Goal: Browse casually: Explore the website without a specific task or goal

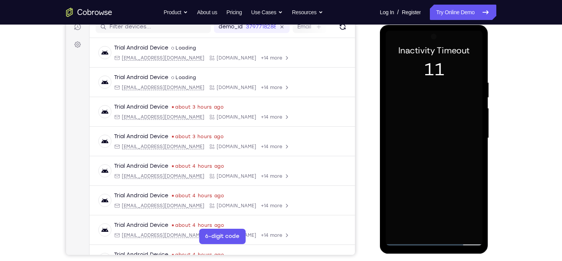
scroll to position [102, 0]
click at [434, 240] on div at bounding box center [434, 138] width 97 height 215
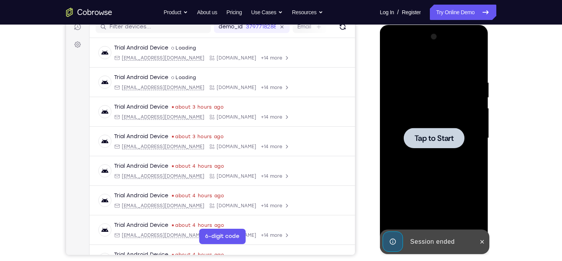
click at [432, 174] on div at bounding box center [434, 138] width 97 height 215
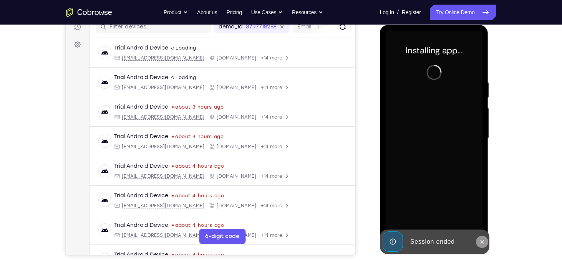
click at [479, 240] on icon at bounding box center [482, 242] width 6 height 6
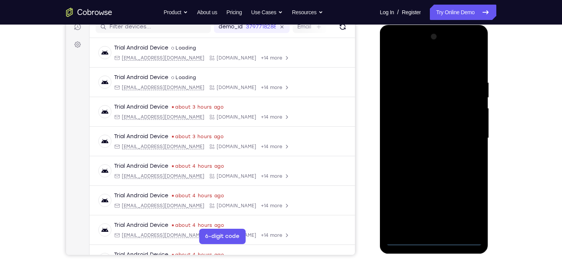
click at [433, 238] on div at bounding box center [434, 138] width 97 height 215
click at [465, 211] on div at bounding box center [434, 138] width 97 height 215
click at [464, 203] on div at bounding box center [434, 138] width 97 height 215
click at [409, 63] on div at bounding box center [434, 138] width 97 height 215
click at [466, 134] on div at bounding box center [434, 138] width 97 height 215
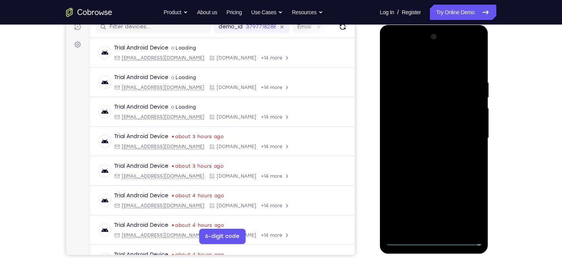
click at [428, 151] on div at bounding box center [434, 138] width 97 height 215
click at [431, 131] on div at bounding box center [434, 138] width 97 height 215
click at [432, 123] on div at bounding box center [434, 138] width 97 height 215
click at [426, 138] on div at bounding box center [434, 138] width 97 height 215
click at [427, 169] on div at bounding box center [434, 138] width 97 height 215
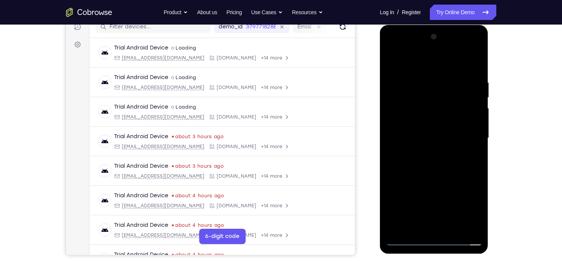
drag, startPoint x: 444, startPoint y: 69, endPoint x: 444, endPoint y: 43, distance: 25.3
click at [444, 43] on div at bounding box center [434, 138] width 97 height 215
click at [419, 78] on div at bounding box center [434, 138] width 97 height 215
click at [475, 137] on div at bounding box center [434, 138] width 97 height 215
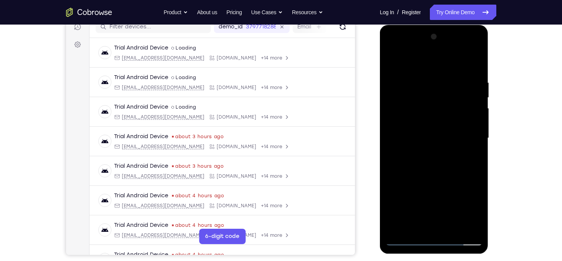
click at [429, 131] on div at bounding box center [434, 138] width 97 height 215
click at [432, 129] on div at bounding box center [434, 138] width 97 height 215
drag, startPoint x: 432, startPoint y: 104, endPoint x: 429, endPoint y: 66, distance: 38.2
click at [429, 66] on div at bounding box center [434, 138] width 97 height 215
click at [403, 178] on div at bounding box center [434, 138] width 97 height 215
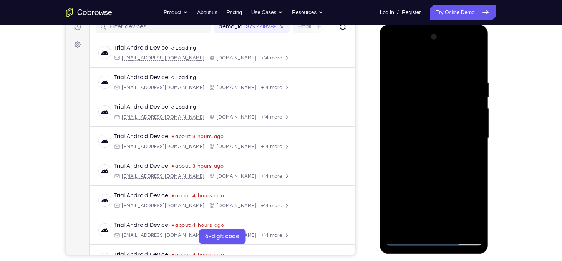
drag, startPoint x: 451, startPoint y: 142, endPoint x: 447, endPoint y: 101, distance: 41.2
click at [447, 101] on div at bounding box center [434, 138] width 97 height 215
drag, startPoint x: 447, startPoint y: 156, endPoint x: 439, endPoint y: 89, distance: 66.9
click at [439, 89] on div at bounding box center [434, 138] width 97 height 215
click at [392, 60] on div at bounding box center [434, 138] width 97 height 215
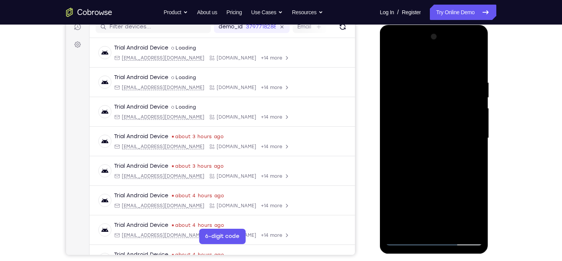
click at [392, 60] on div at bounding box center [434, 138] width 97 height 215
drag, startPoint x: 464, startPoint y: 131, endPoint x: 372, endPoint y: 132, distance: 92.6
click at [380, 132] on html "Online web based iOS Simulators and Android Emulators. Run iPhone, iPad, Mobile…" at bounding box center [434, 140] width 109 height 230
click at [474, 136] on div at bounding box center [434, 138] width 97 height 215
click at [393, 125] on div at bounding box center [434, 138] width 97 height 215
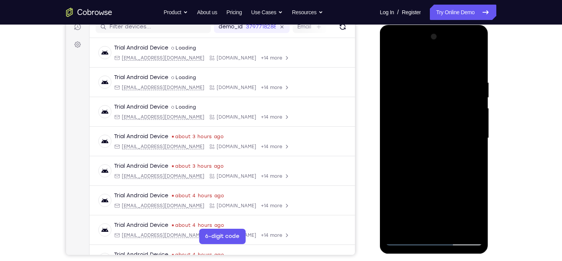
click at [431, 97] on div at bounding box center [434, 138] width 97 height 215
click at [429, 101] on div at bounding box center [434, 138] width 97 height 215
click at [464, 144] on div at bounding box center [434, 138] width 97 height 215
click at [466, 134] on div at bounding box center [434, 138] width 97 height 215
click at [476, 129] on div at bounding box center [434, 138] width 97 height 215
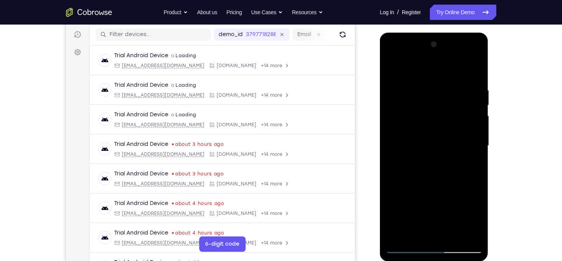
scroll to position [91, 0]
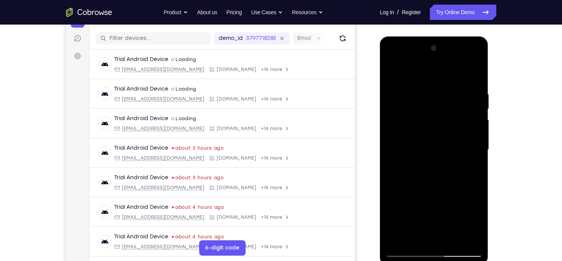
click at [472, 134] on div at bounding box center [434, 149] width 97 height 215
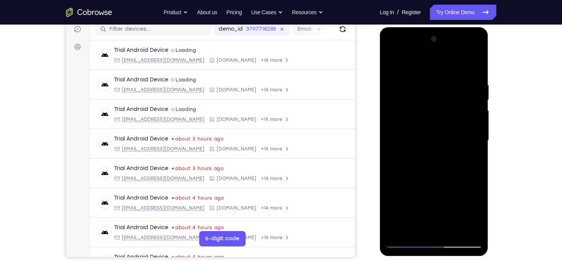
scroll to position [100, 0]
drag, startPoint x: 472, startPoint y: 124, endPoint x: 409, endPoint y: 130, distance: 62.9
click at [409, 130] on div at bounding box center [434, 140] width 97 height 215
drag, startPoint x: 469, startPoint y: 106, endPoint x: 397, endPoint y: 95, distance: 72.2
click at [397, 95] on div at bounding box center [434, 140] width 97 height 215
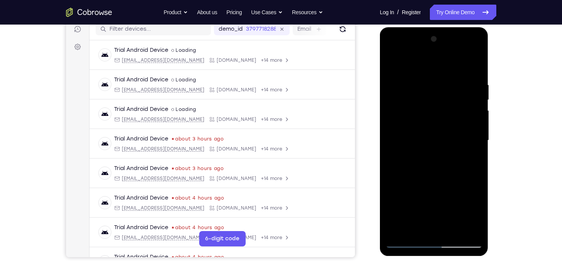
click at [474, 130] on div at bounding box center [434, 140] width 97 height 215
click at [474, 129] on div at bounding box center [434, 140] width 97 height 215
click at [475, 67] on div at bounding box center [434, 140] width 97 height 215
click at [414, 230] on div at bounding box center [434, 140] width 97 height 215
click at [399, 228] on div at bounding box center [434, 140] width 97 height 215
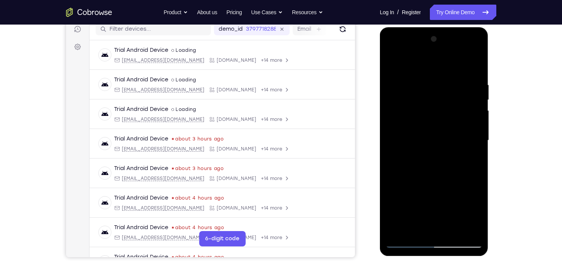
click at [397, 234] on div at bounding box center [434, 140] width 97 height 215
drag, startPoint x: 433, startPoint y: 94, endPoint x: 445, endPoint y: 190, distance: 96.3
click at [445, 190] on div at bounding box center [434, 140] width 97 height 215
click at [420, 76] on div at bounding box center [434, 140] width 97 height 215
click at [476, 137] on div at bounding box center [434, 140] width 97 height 215
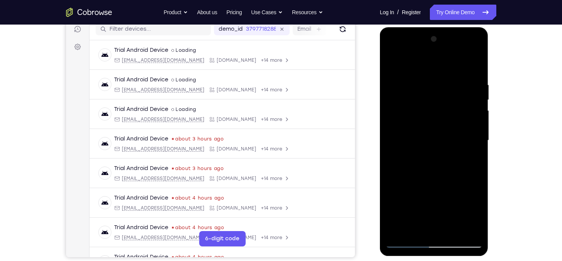
click at [472, 158] on div at bounding box center [434, 140] width 97 height 215
click at [472, 141] on div at bounding box center [434, 140] width 97 height 215
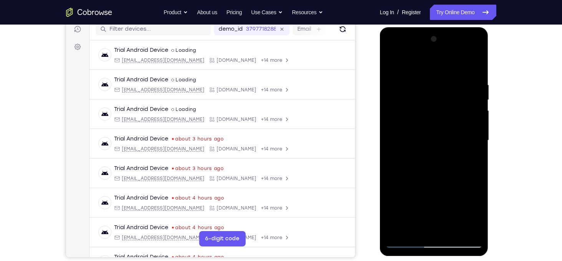
click at [472, 141] on div at bounding box center [434, 140] width 97 height 215
drag, startPoint x: 472, startPoint y: 141, endPoint x: 419, endPoint y: 136, distance: 53.6
click at [419, 136] on div at bounding box center [434, 140] width 97 height 215
click at [469, 146] on div at bounding box center [434, 140] width 97 height 215
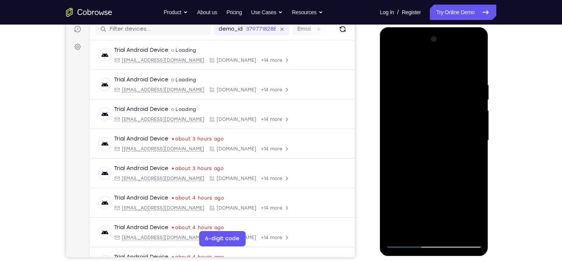
click at [474, 65] on div at bounding box center [434, 140] width 97 height 215
drag, startPoint x: 416, startPoint y: 78, endPoint x: 429, endPoint y: 178, distance: 101.0
click at [429, 178] on div at bounding box center [434, 140] width 97 height 215
click at [425, 81] on div at bounding box center [434, 140] width 97 height 215
click at [475, 141] on div at bounding box center [434, 140] width 97 height 215
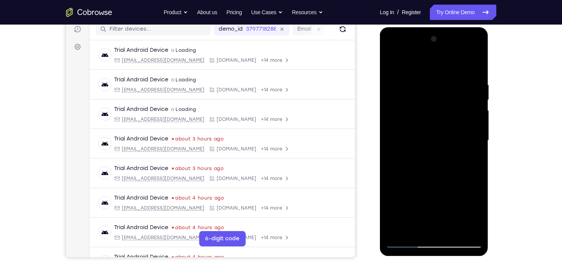
click at [475, 141] on div at bounding box center [434, 140] width 97 height 215
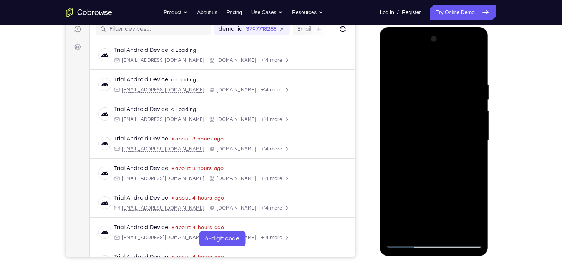
click at [475, 141] on div at bounding box center [434, 140] width 97 height 215
click at [472, 67] on div at bounding box center [434, 140] width 97 height 215
